Goal: Find specific page/section: Find specific page/section

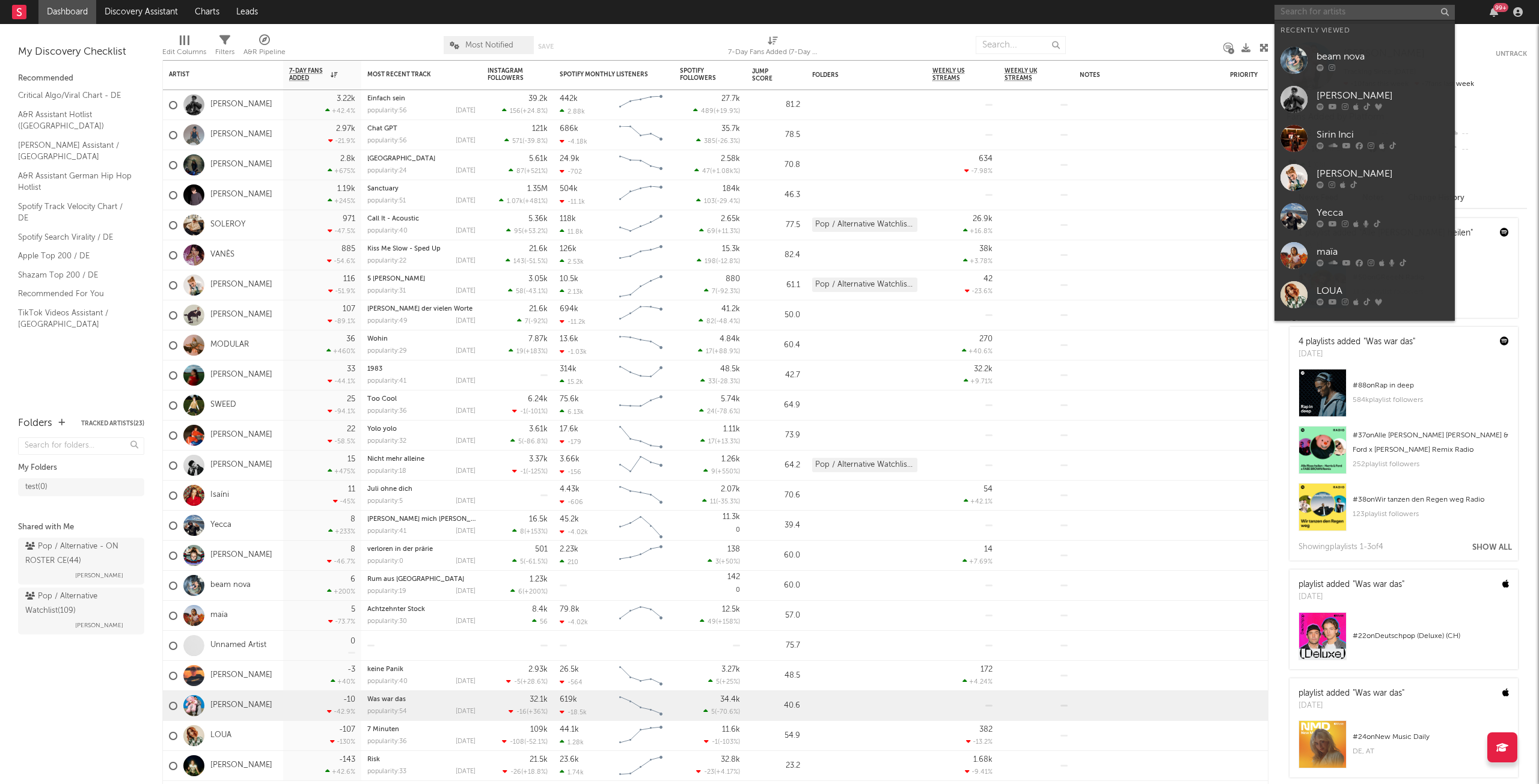
click at [1378, 8] on input "text" at bounding box center [1364, 13] width 181 height 15
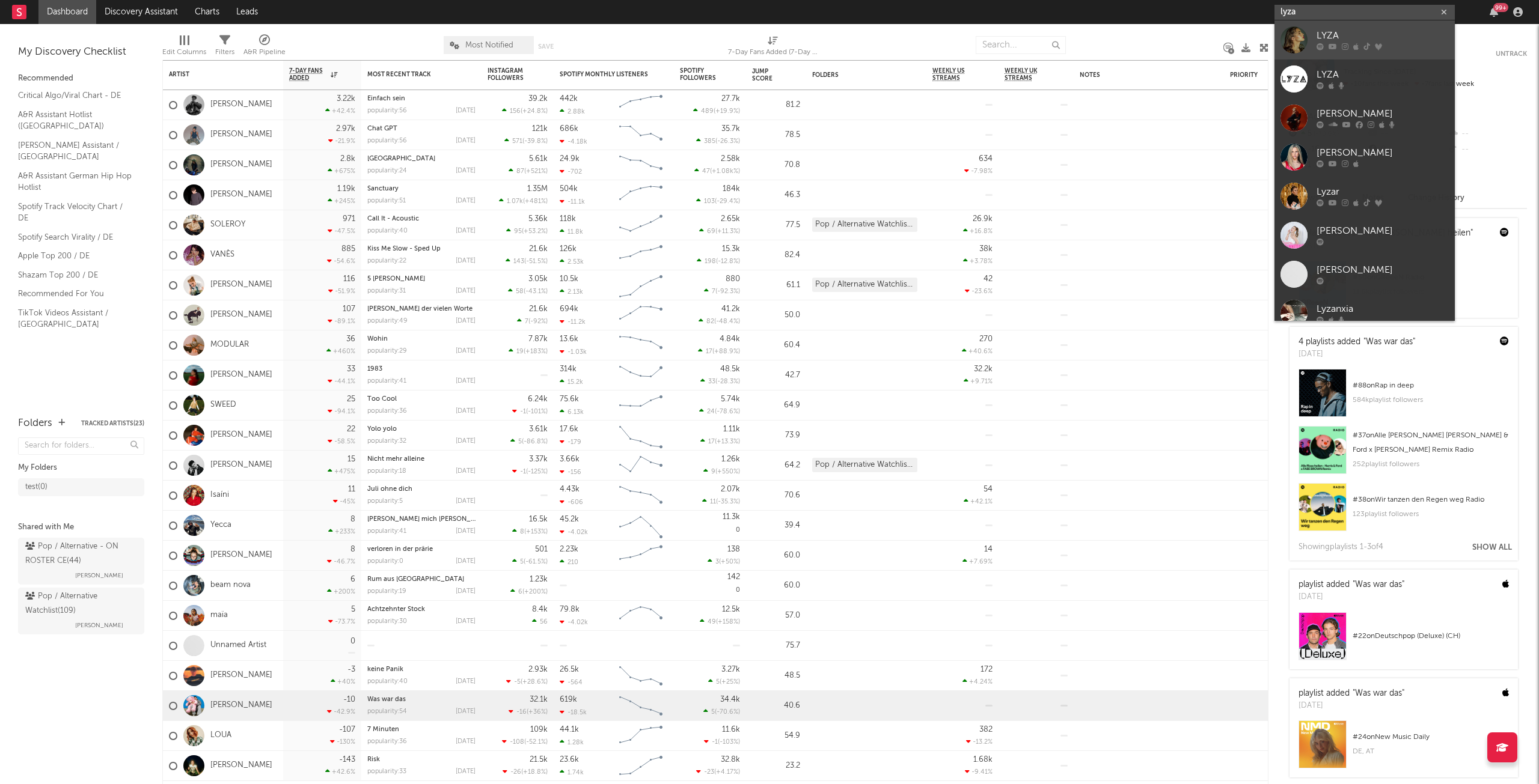
type input "lyza"
click at [1380, 32] on div "LYZA" at bounding box center [1382, 35] width 132 height 14
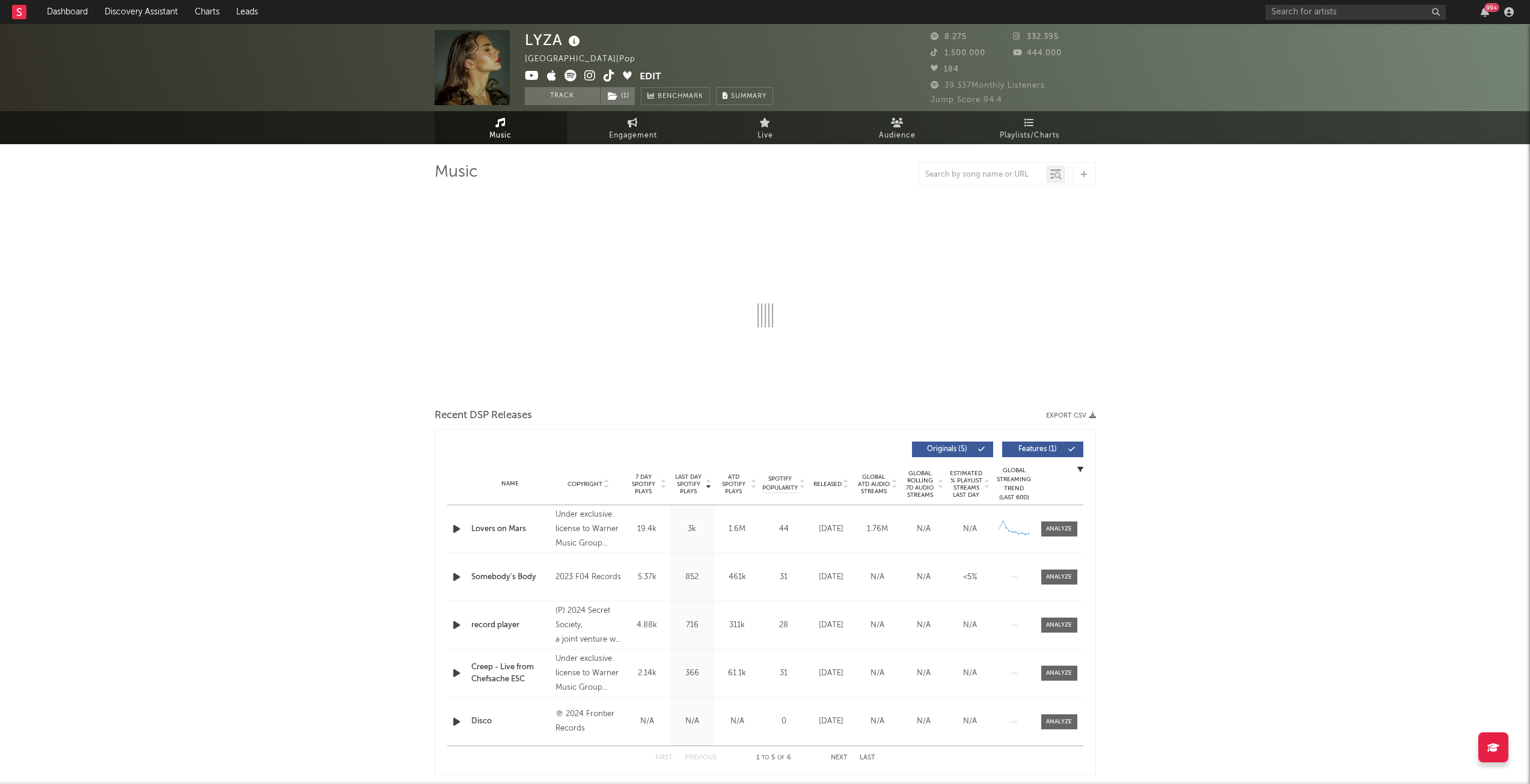
select select "6m"
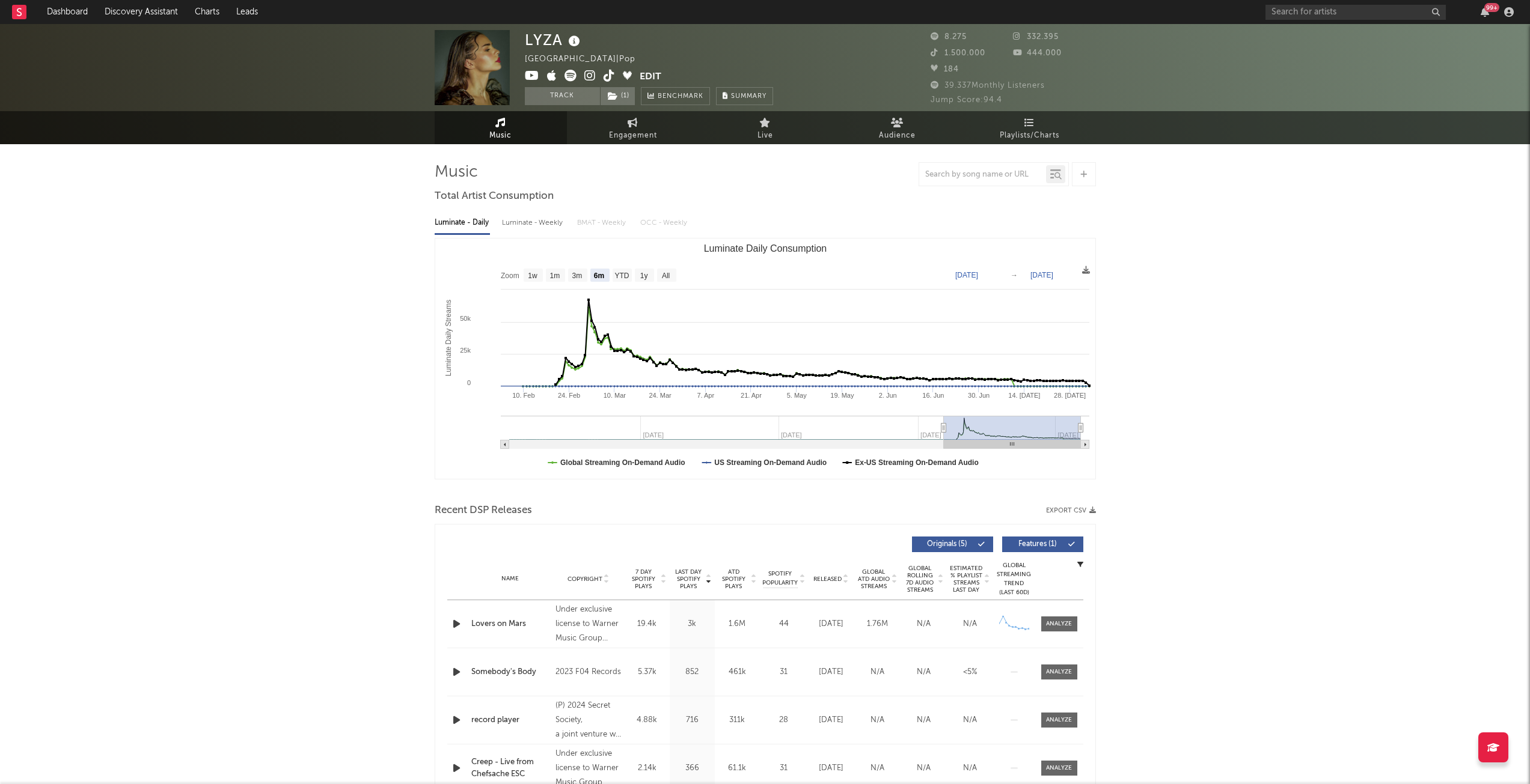
click at [14, 12] on rect at bounding box center [18, 12] width 14 height 14
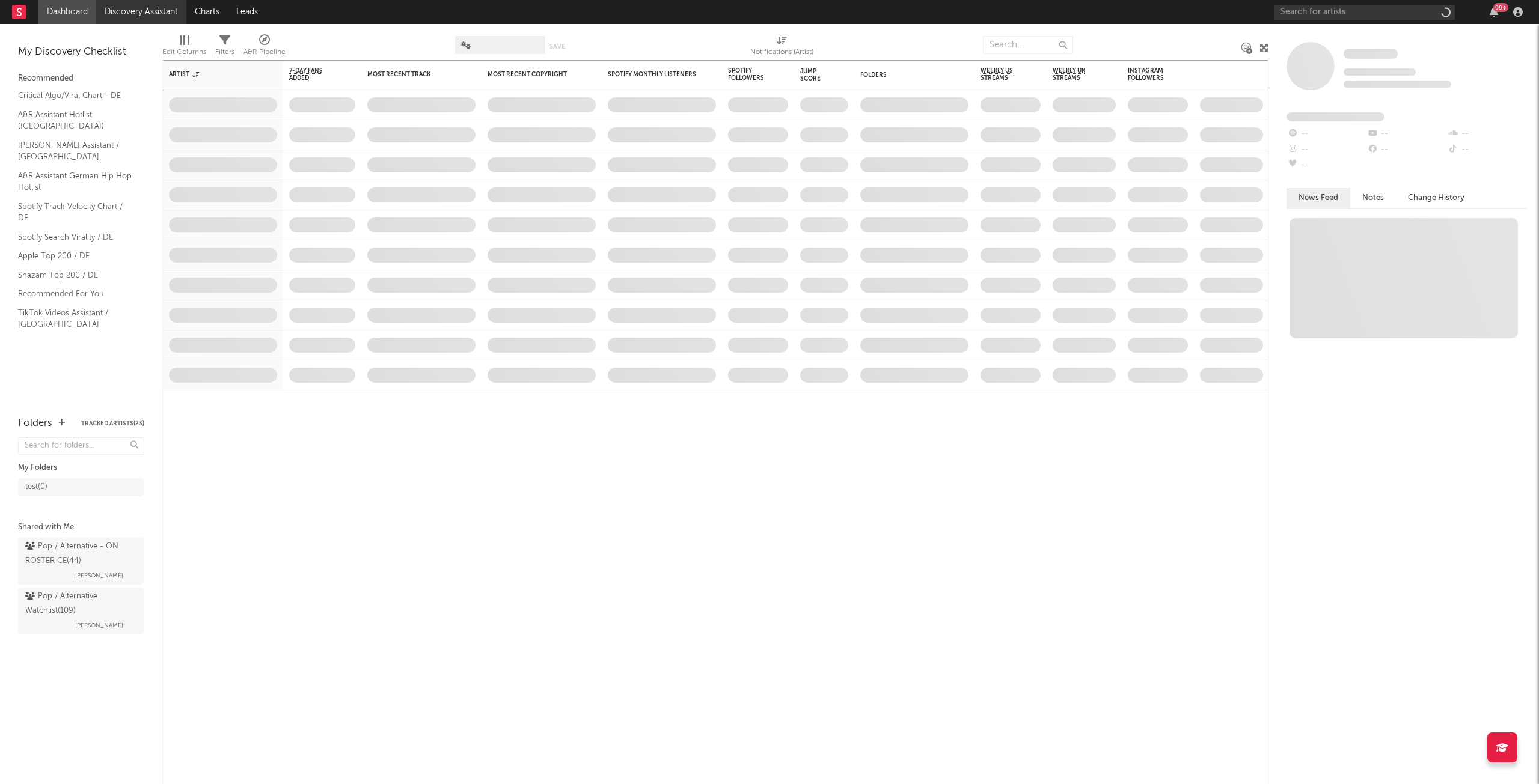
click at [135, 9] on link "Discovery Assistant" at bounding box center [140, 12] width 90 height 24
